Goal: Entertainment & Leisure: Consume media (video, audio)

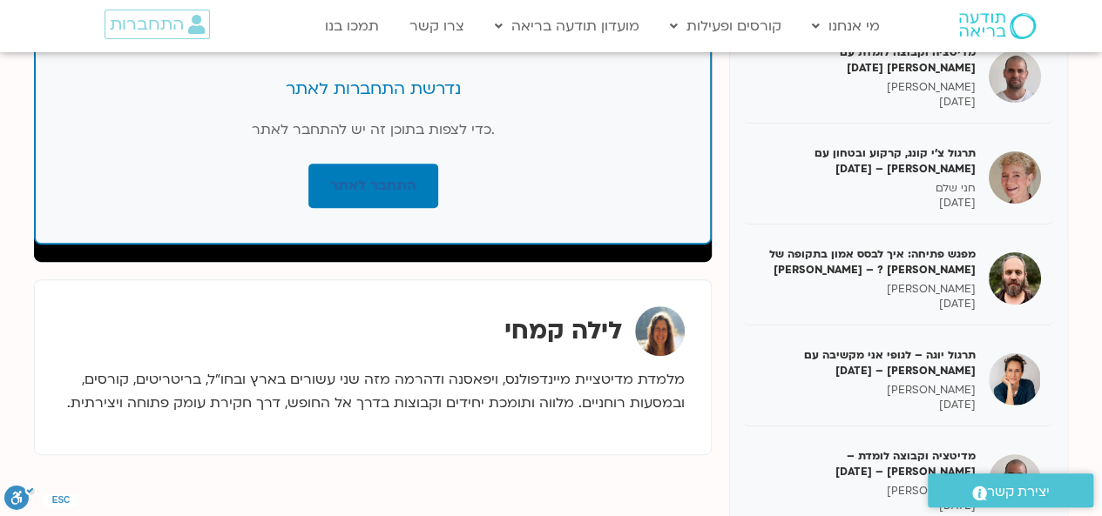
scroll to position [174, 0]
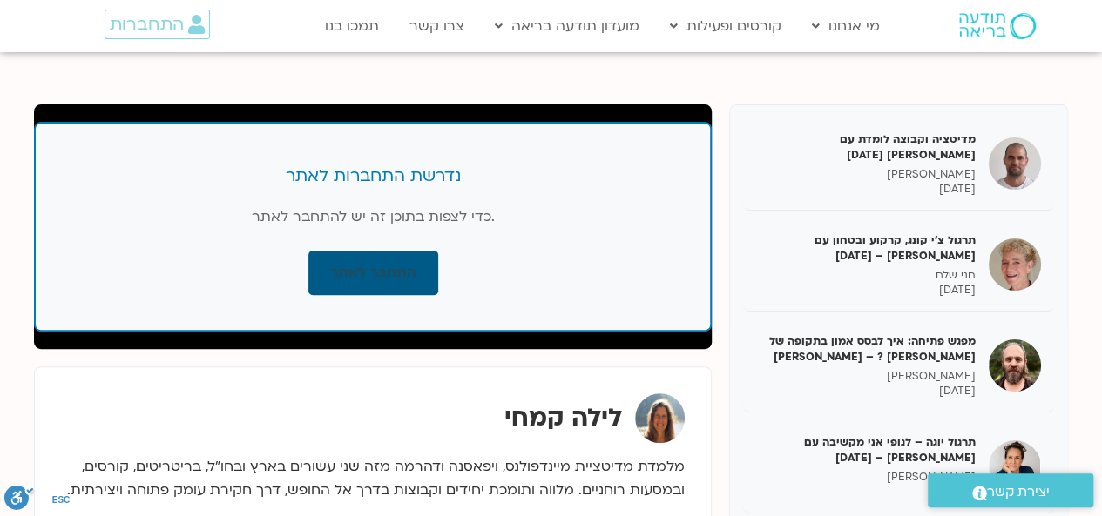
click at [380, 273] on link "התחבר לאתר" at bounding box center [373, 273] width 130 height 44
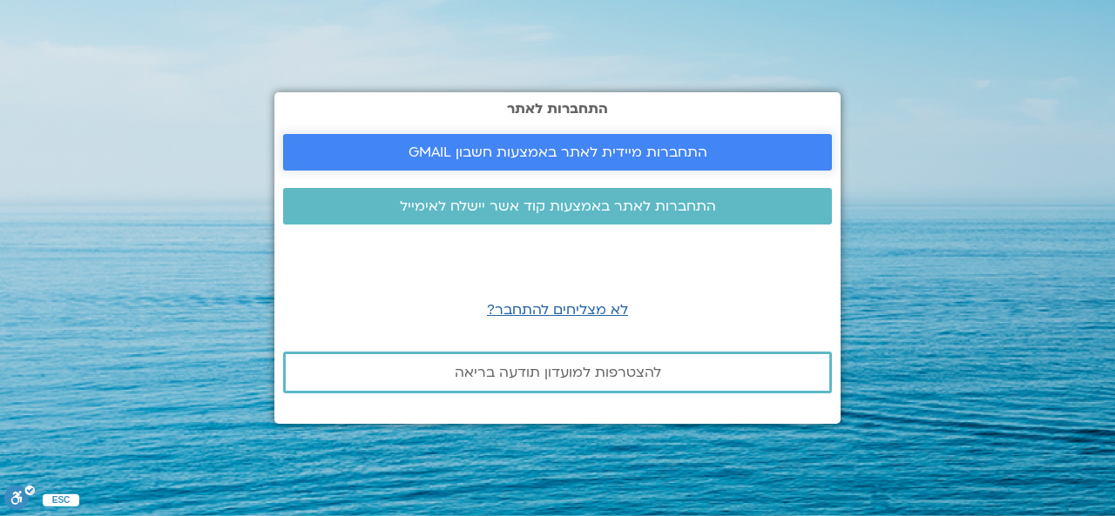
click at [673, 160] on span "התחברות מיידית לאתר באמצעות חשבון GMAIL" at bounding box center [557, 153] width 299 height 16
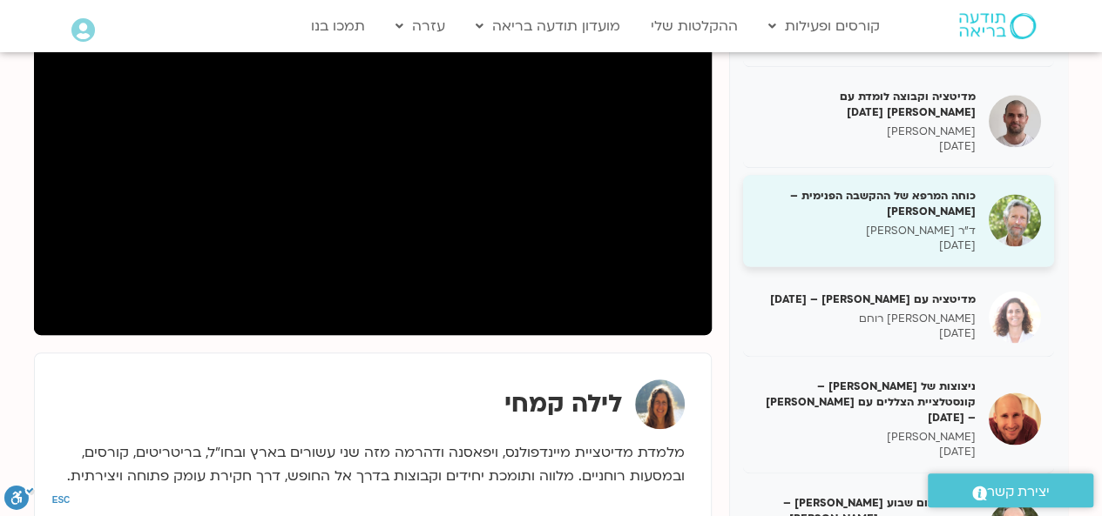
scroll to position [348, 0]
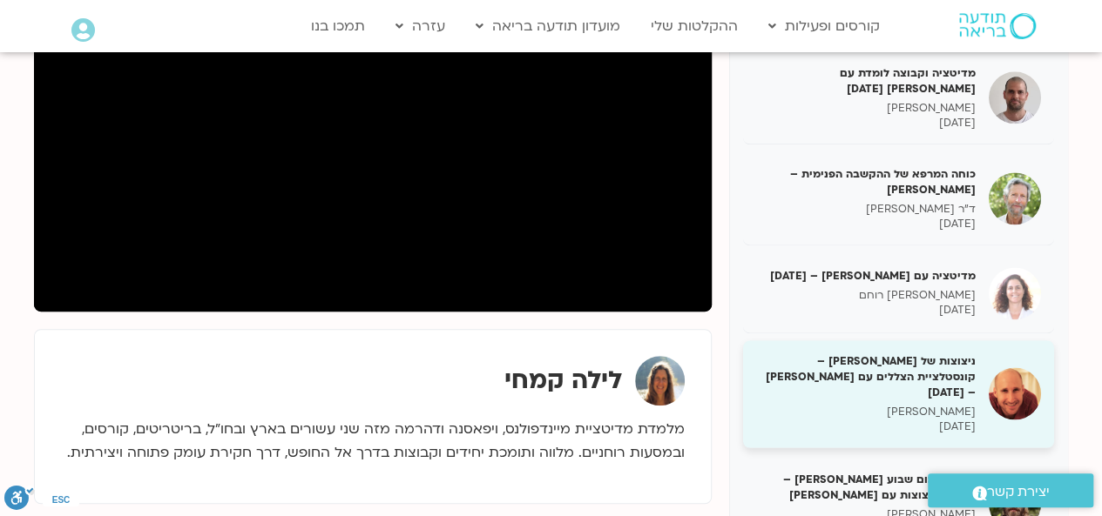
click at [927, 354] on h5 "ניצוצות של [PERSON_NAME] – קונסטלציית הצללים עם [PERSON_NAME] – [DATE]" at bounding box center [865, 378] width 219 height 48
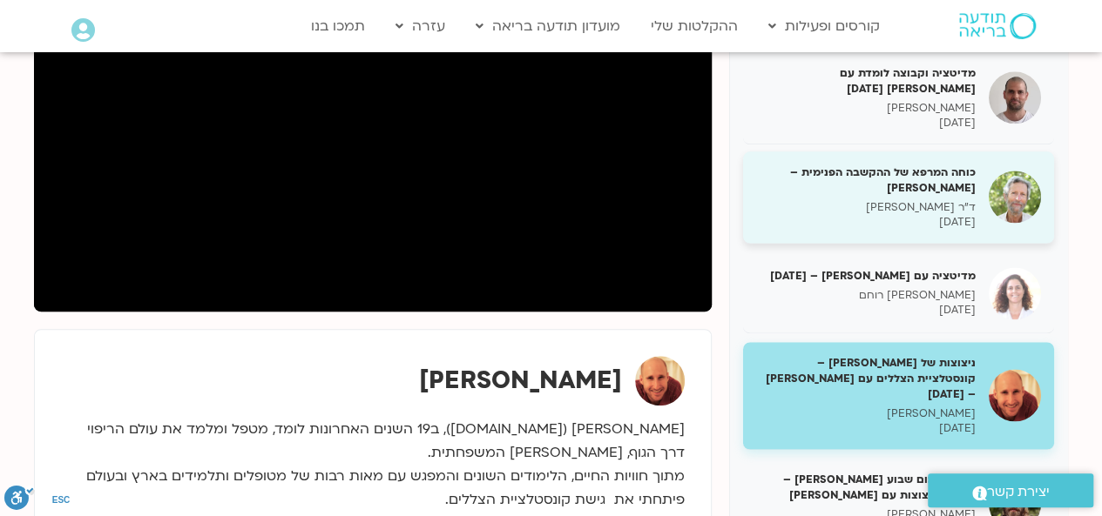
scroll to position [435, 0]
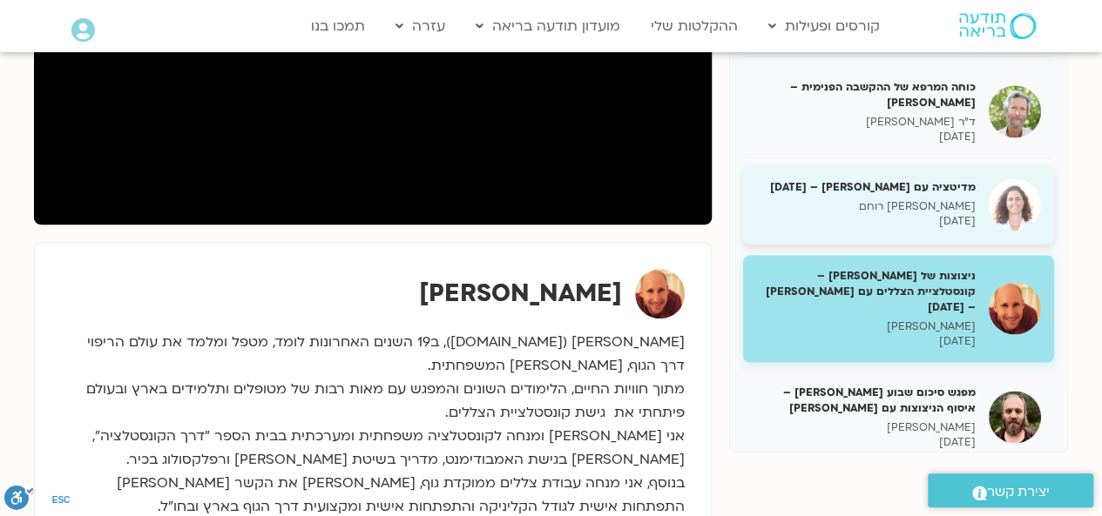
click at [944, 199] on p "[PERSON_NAME] רוחם" at bounding box center [865, 206] width 219 height 15
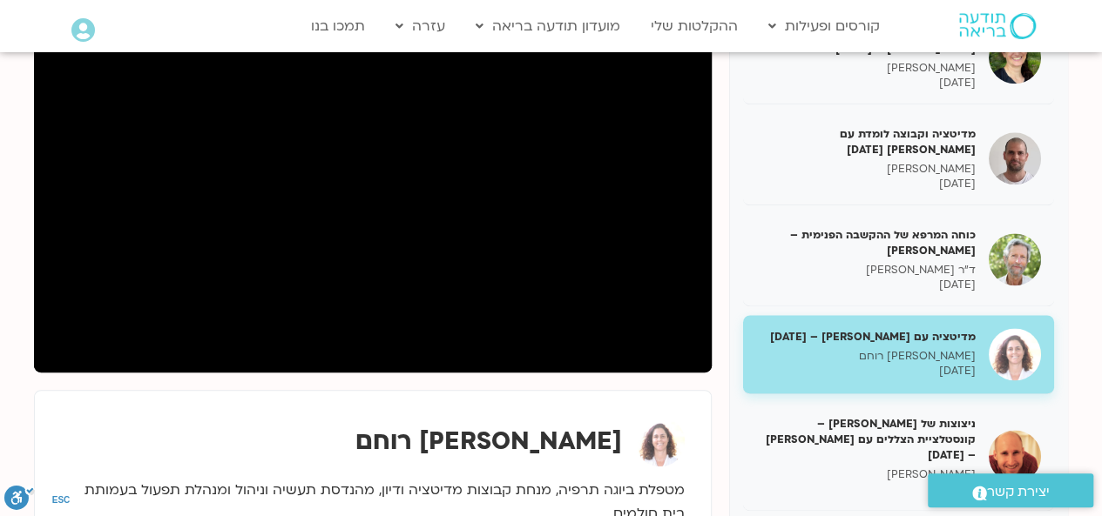
scroll to position [261, 0]
